Goal: Task Accomplishment & Management: Use online tool/utility

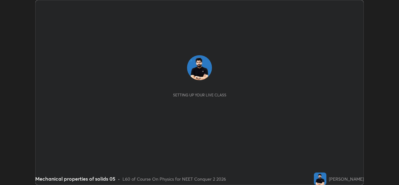
scroll to position [185, 399]
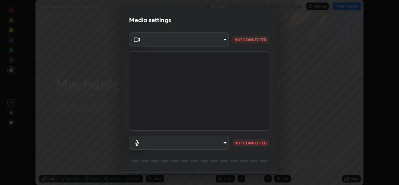
type input "d5dd4d4f0ad50d578cabb58e37a21e958f8cd01c412184e56a13254a0c40bdc7"
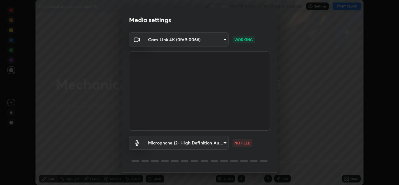
click at [163, 140] on body "Erase all Mechanical properties of solids 05 Recording WAS SCHEDULED TO START A…" at bounding box center [199, 92] width 399 height 185
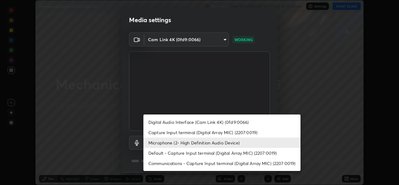
click at [178, 156] on li "Default - Capture Input terminal (Digital Array MIC) (2207:0019)" at bounding box center [221, 153] width 157 height 10
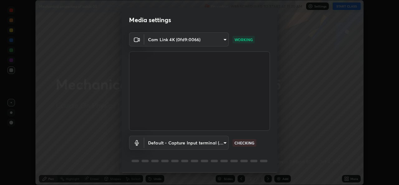
click at [200, 144] on body "Erase all Mechanical properties of solids 05 Recording WAS SCHEDULED TO START A…" at bounding box center [199, 92] width 399 height 185
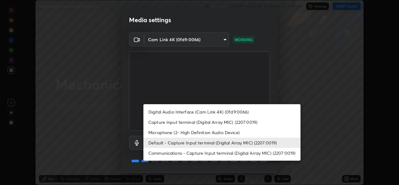
click at [173, 132] on li "Microphone (2- High Definition Audio Device)" at bounding box center [221, 132] width 157 height 10
type input "36cd9f89a23acff87b04cca3604351d0b29241054667b16386bdc59ab177bbc1"
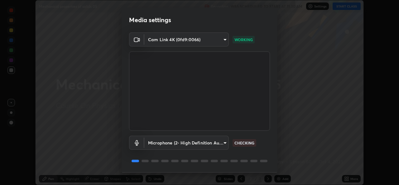
scroll to position [20, 0]
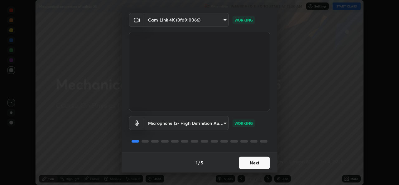
click at [248, 166] on button "Next" at bounding box center [254, 162] width 31 height 12
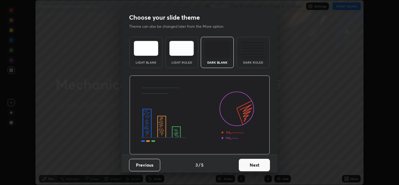
click at [254, 164] on button "Next" at bounding box center [254, 165] width 31 height 12
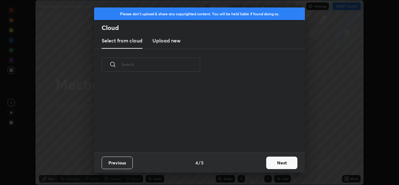
click at [263, 164] on div "Previous 4 / 5 Next" at bounding box center [199, 162] width 211 height 20
click at [274, 163] on button "Next" at bounding box center [281, 162] width 31 height 12
click at [278, 162] on div "Please don't upload & share any copyrighted content. You will be held liable if…" at bounding box center [199, 92] width 399 height 185
click at [279, 161] on div "Please don't upload & share any copyrighted content. You will be held liable if…" at bounding box center [199, 92] width 399 height 185
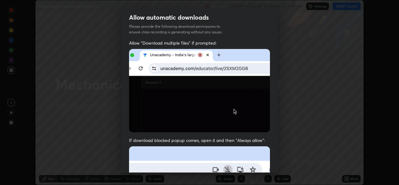
click at [279, 162] on div "Allow automatic downloads Please provide the following download permissions to …" at bounding box center [199, 92] width 399 height 185
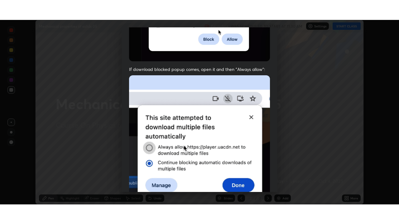
scroll to position [147, 0]
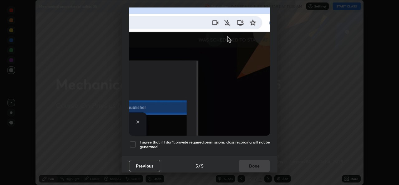
click at [131, 141] on div at bounding box center [132, 144] width 7 height 7
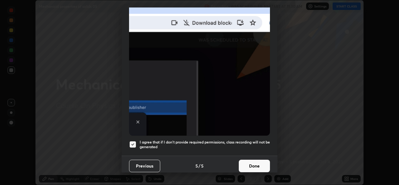
click at [251, 163] on button "Done" at bounding box center [254, 166] width 31 height 12
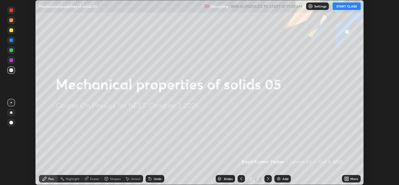
click at [341, 6] on button "START CLASS" at bounding box center [347, 5] width 28 height 7
click at [348, 180] on icon at bounding box center [348, 180] width 2 height 2
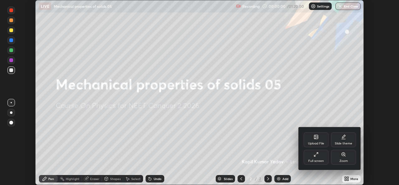
click at [319, 161] on div "Full screen" at bounding box center [316, 160] width 16 height 3
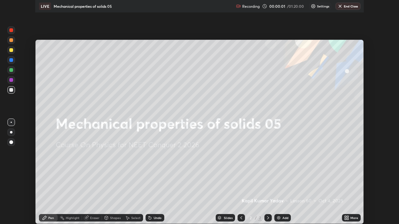
scroll to position [224, 399]
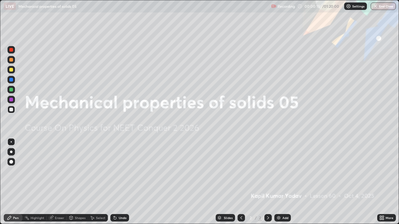
click at [267, 185] on icon at bounding box center [268, 218] width 5 height 5
click at [270, 185] on div at bounding box center [267, 217] width 7 height 7
click at [279, 185] on img at bounding box center [278, 218] width 5 height 5
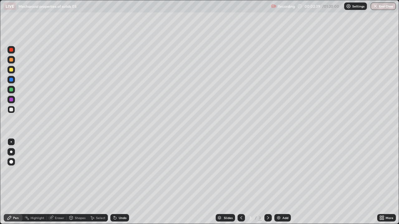
click at [276, 185] on div "Add" at bounding box center [282, 217] width 17 height 7
click at [12, 70] on div at bounding box center [11, 70] width 4 height 4
click at [12, 111] on div at bounding box center [11, 110] width 4 height 4
click at [10, 91] on div at bounding box center [11, 90] width 4 height 4
click at [282, 185] on div "Add" at bounding box center [285, 218] width 6 height 3
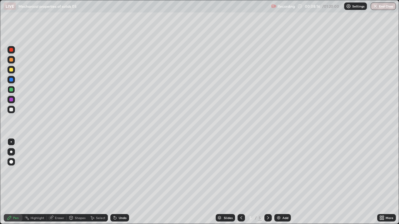
click at [11, 81] on div at bounding box center [11, 80] width 4 height 4
click at [10, 110] on div at bounding box center [11, 110] width 4 height 4
click at [280, 185] on div "Add" at bounding box center [282, 217] width 17 height 7
click at [12, 81] on div at bounding box center [11, 80] width 4 height 4
click at [11, 110] on div at bounding box center [11, 110] width 4 height 4
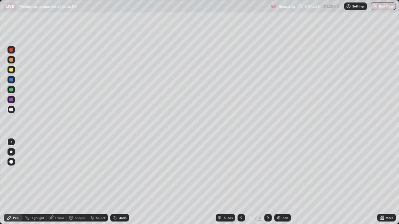
click at [10, 81] on div at bounding box center [11, 80] width 4 height 4
click at [11, 68] on div at bounding box center [11, 70] width 4 height 4
click at [282, 185] on div "Add" at bounding box center [285, 218] width 6 height 3
click at [124, 185] on div "Undo" at bounding box center [123, 218] width 8 height 3
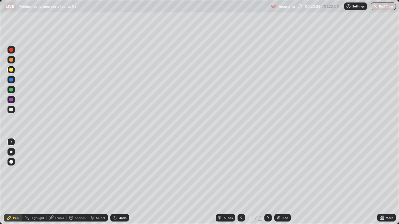
click at [124, 185] on div "Undo" at bounding box center [123, 218] width 8 height 3
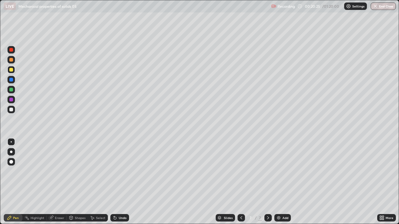
click at [123, 185] on div "Undo" at bounding box center [123, 218] width 8 height 3
click at [279, 185] on img at bounding box center [278, 218] width 5 height 5
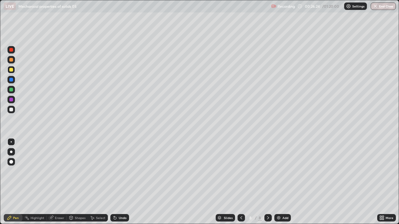
click at [280, 185] on div "Add" at bounding box center [282, 217] width 17 height 7
click at [287, 185] on div "Add" at bounding box center [282, 217] width 17 height 7
click at [283, 185] on div "Add" at bounding box center [285, 218] width 6 height 3
click at [11, 111] on div at bounding box center [11, 110] width 4 height 4
click at [284, 185] on div "Add" at bounding box center [285, 218] width 6 height 3
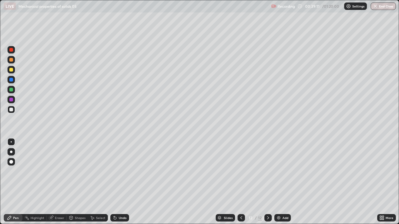
click at [13, 70] on div at bounding box center [11, 70] width 4 height 4
click at [11, 111] on div at bounding box center [11, 110] width 4 height 4
click at [282, 185] on div "Add" at bounding box center [282, 217] width 17 height 7
click at [11, 79] on div at bounding box center [11, 80] width 4 height 4
click at [10, 69] on div at bounding box center [11, 70] width 4 height 4
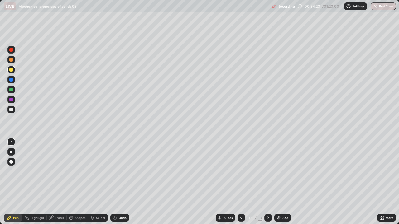
click at [284, 185] on div "Add" at bounding box center [282, 217] width 17 height 7
click at [59, 185] on div "Eraser" at bounding box center [59, 218] width 9 height 3
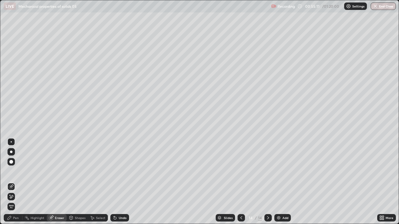
click at [16, 185] on div "Pen" at bounding box center [16, 218] width 6 height 3
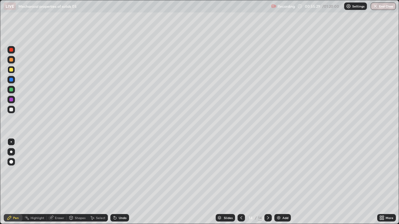
click at [10, 109] on div at bounding box center [11, 110] width 4 height 4
click at [12, 79] on div at bounding box center [11, 80] width 4 height 4
click at [51, 185] on icon at bounding box center [51, 217] width 3 height 3
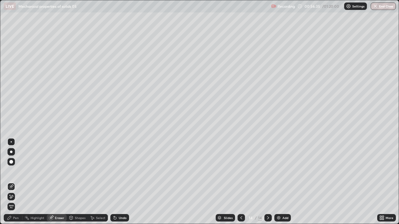
click at [17, 185] on div "Pen" at bounding box center [16, 218] width 6 height 3
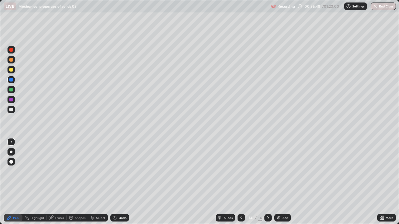
click at [10, 109] on div at bounding box center [11, 110] width 4 height 4
click at [283, 185] on div "Add" at bounding box center [285, 218] width 6 height 3
click at [12, 90] on div at bounding box center [11, 90] width 4 height 4
click at [277, 185] on img at bounding box center [278, 218] width 5 height 5
click at [13, 111] on div at bounding box center [10, 109] width 7 height 7
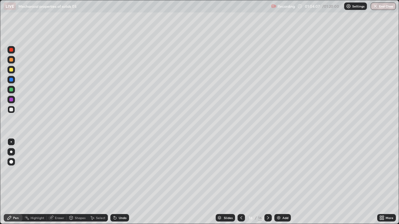
click at [11, 70] on div at bounding box center [11, 70] width 4 height 4
click at [379, 6] on button "End Class" at bounding box center [383, 5] width 25 height 7
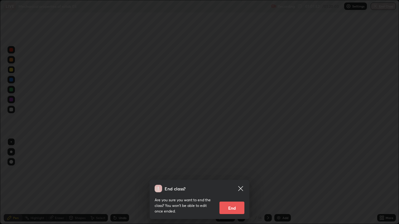
click at [231, 185] on button "End" at bounding box center [231, 208] width 25 height 12
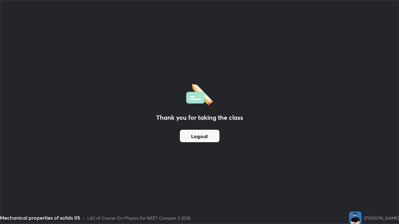
click at [216, 136] on button "Logout" at bounding box center [200, 136] width 40 height 12
click at [214, 135] on button "Logout" at bounding box center [200, 136] width 40 height 12
click at [214, 134] on button "Logout" at bounding box center [200, 136] width 40 height 12
click at [212, 135] on button "Logout" at bounding box center [200, 136] width 40 height 12
